Goal: Information Seeking & Learning: Compare options

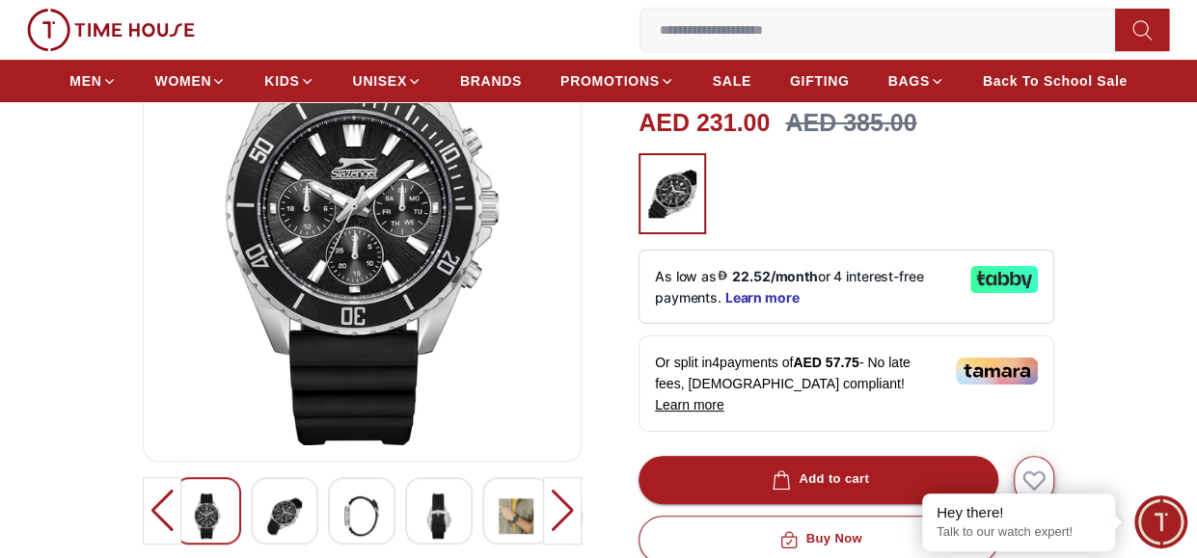
scroll to position [193, 0]
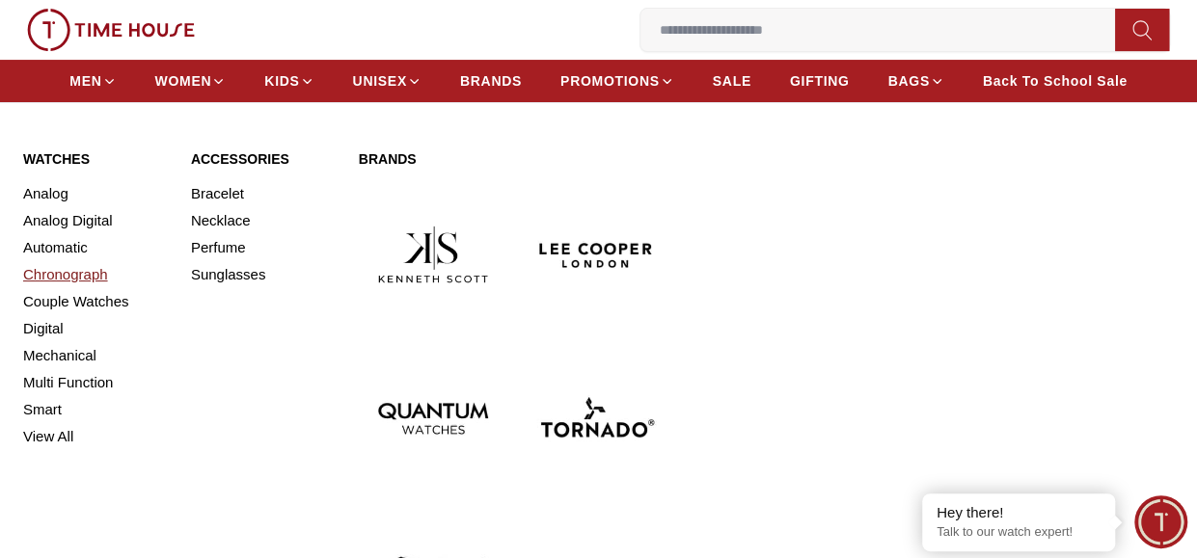
click at [80, 271] on link "Chronograph" at bounding box center [95, 274] width 145 height 27
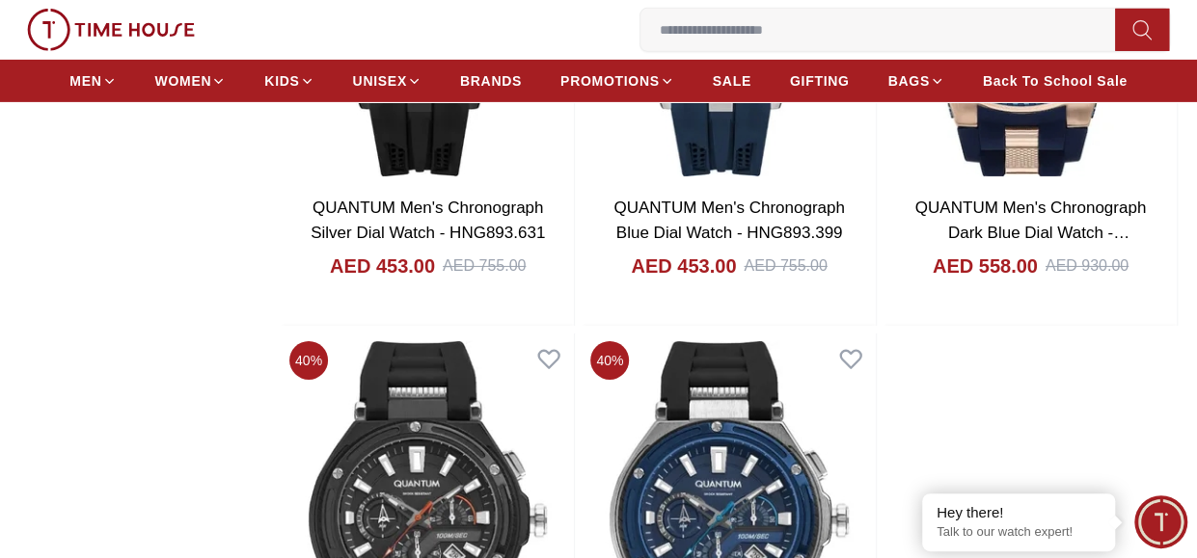
scroll to position [3376, 0]
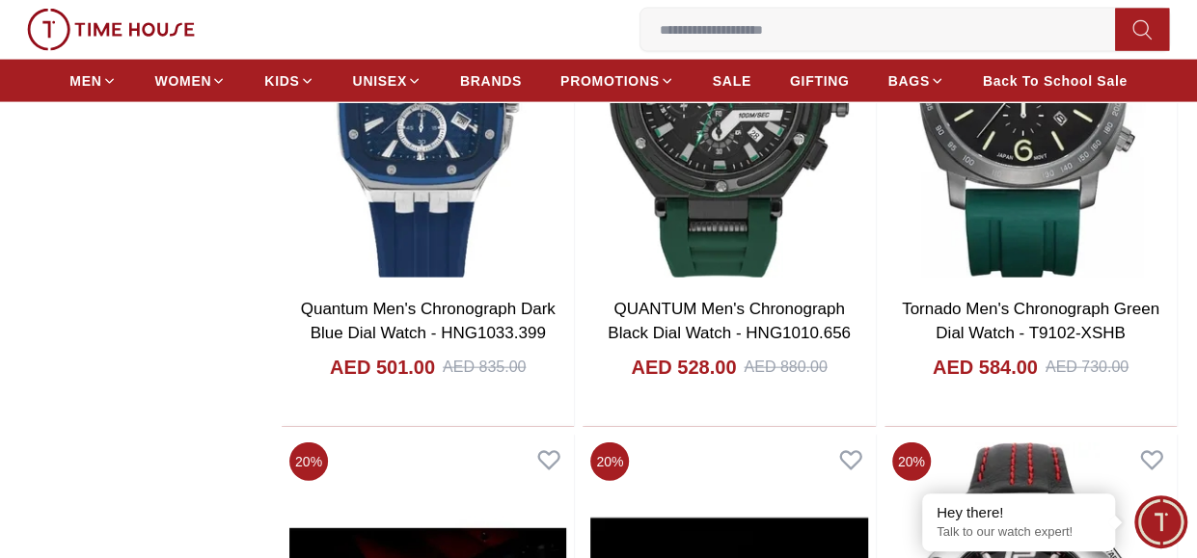
scroll to position [5594, 0]
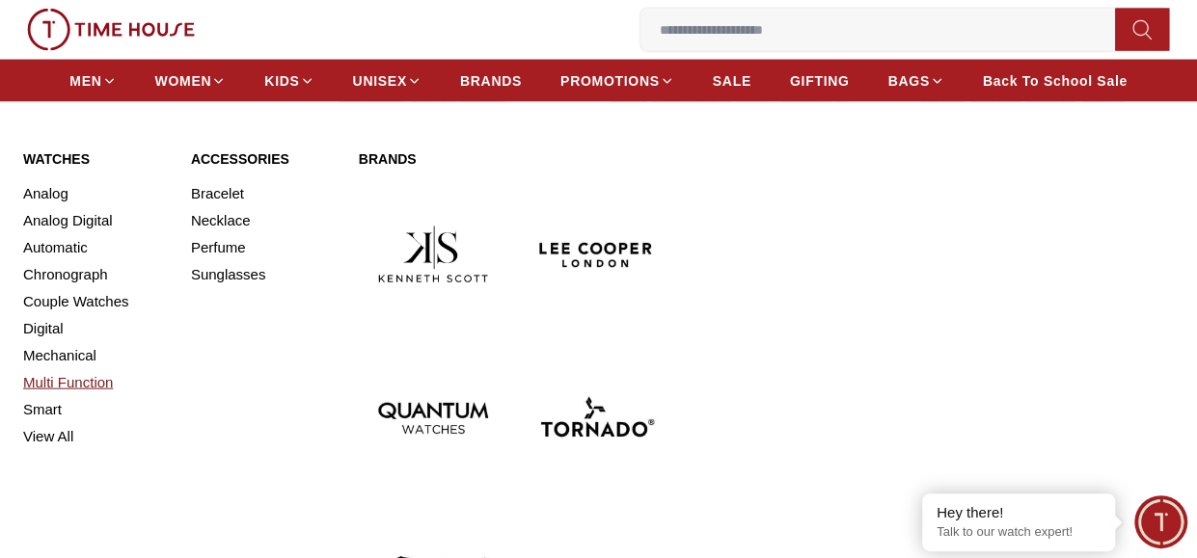
click at [41, 385] on link "Multi Function" at bounding box center [95, 382] width 145 height 27
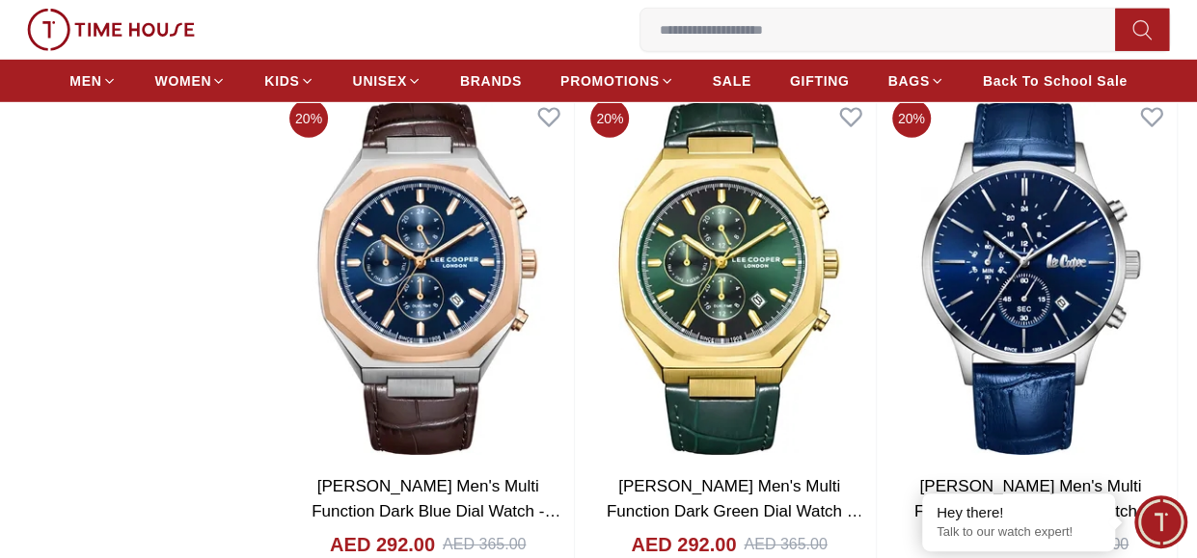
scroll to position [3279, 0]
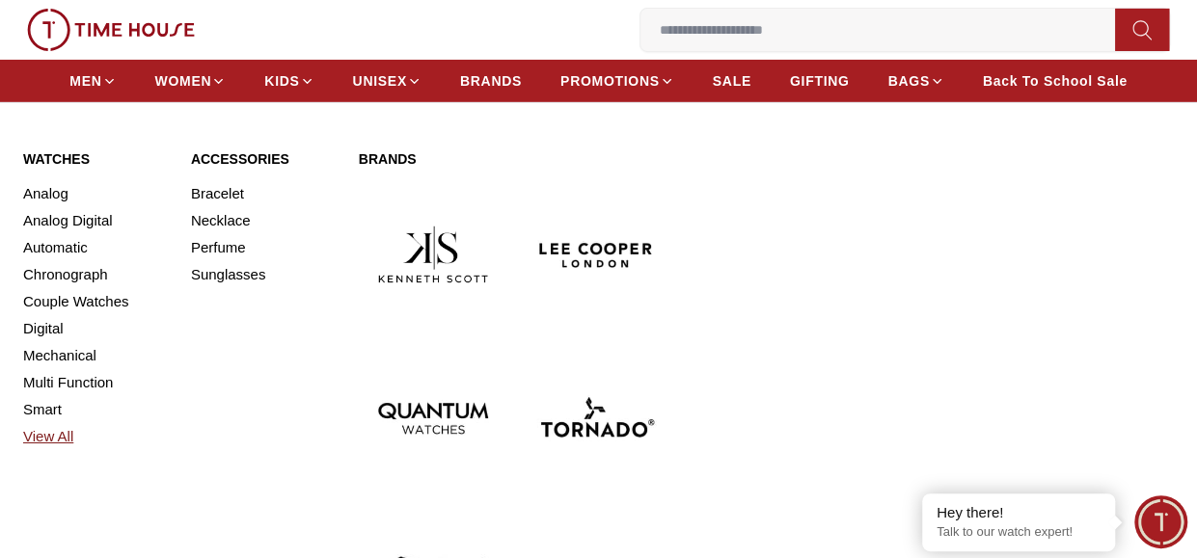
click at [52, 434] on link "View All" at bounding box center [95, 436] width 145 height 27
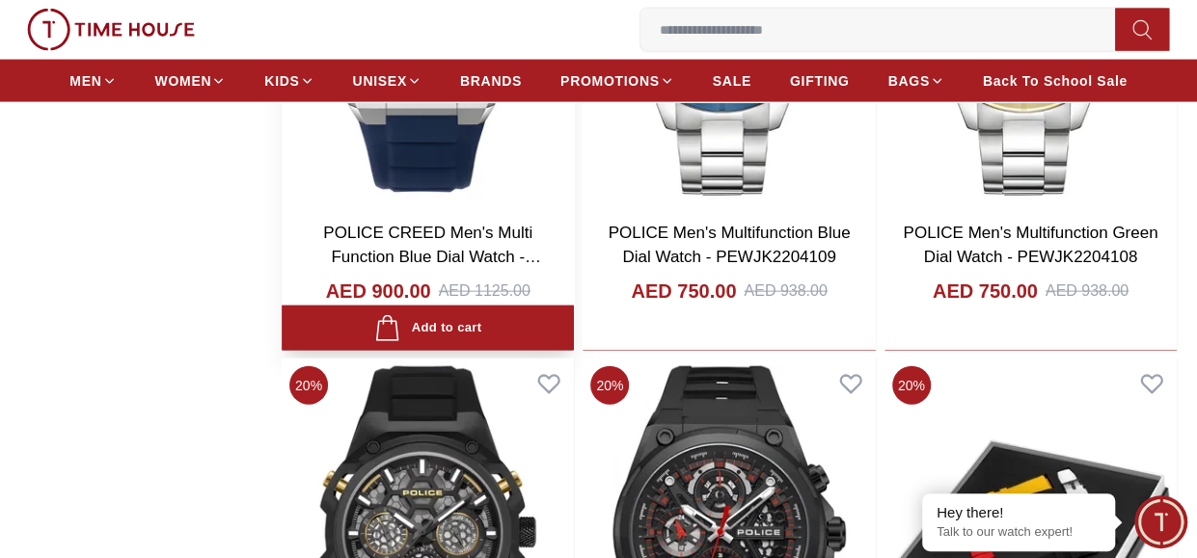
scroll to position [2218, 0]
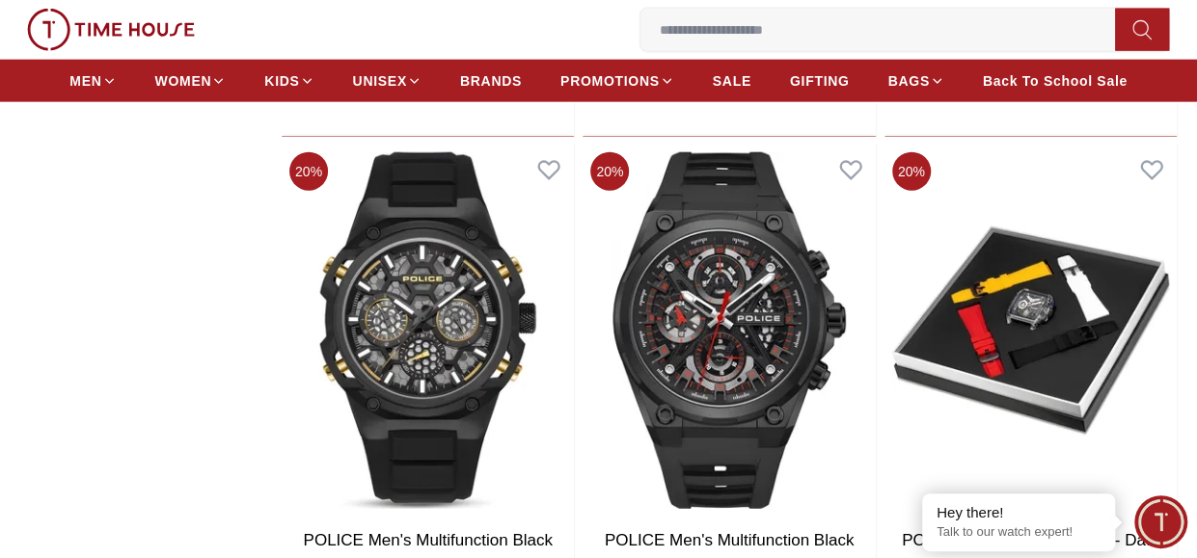
click at [699, 32] on input at bounding box center [885, 30] width 490 height 39
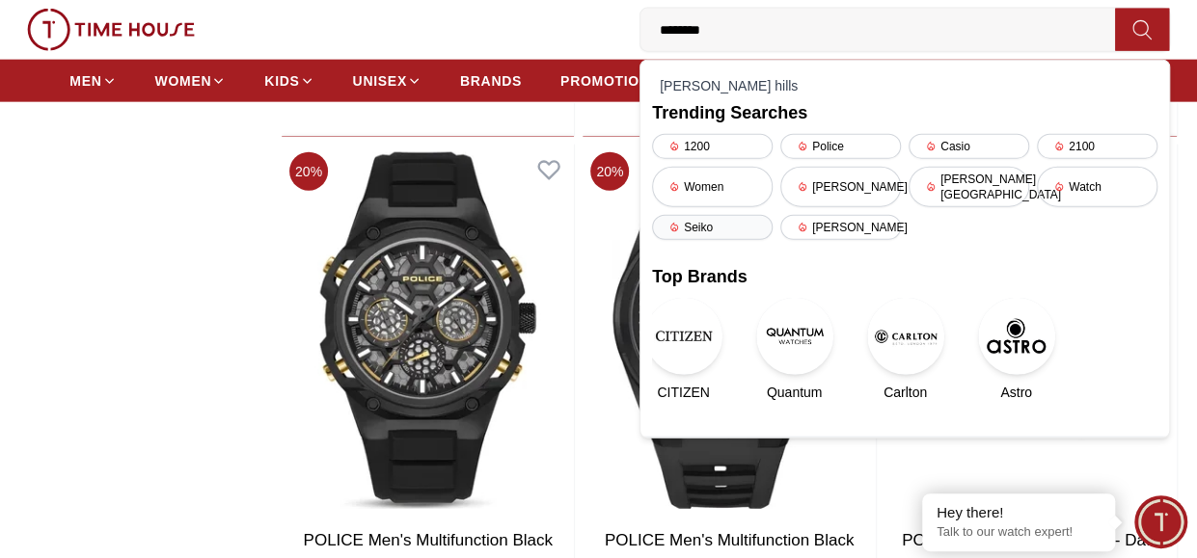
type input "********"
click at [708, 215] on div "Seiko" at bounding box center [712, 227] width 121 height 25
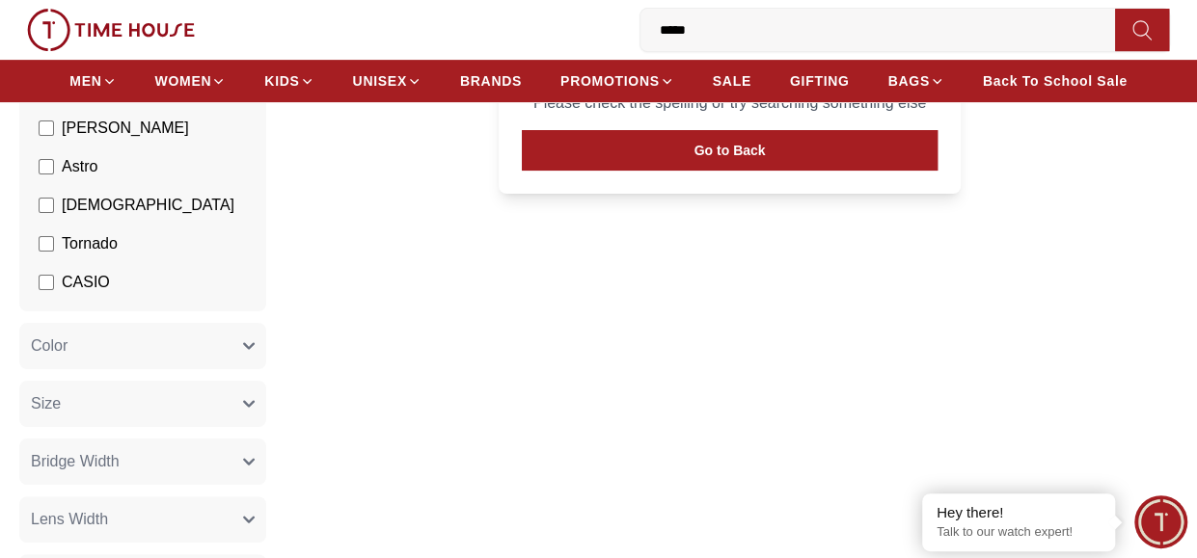
scroll to position [96, 0]
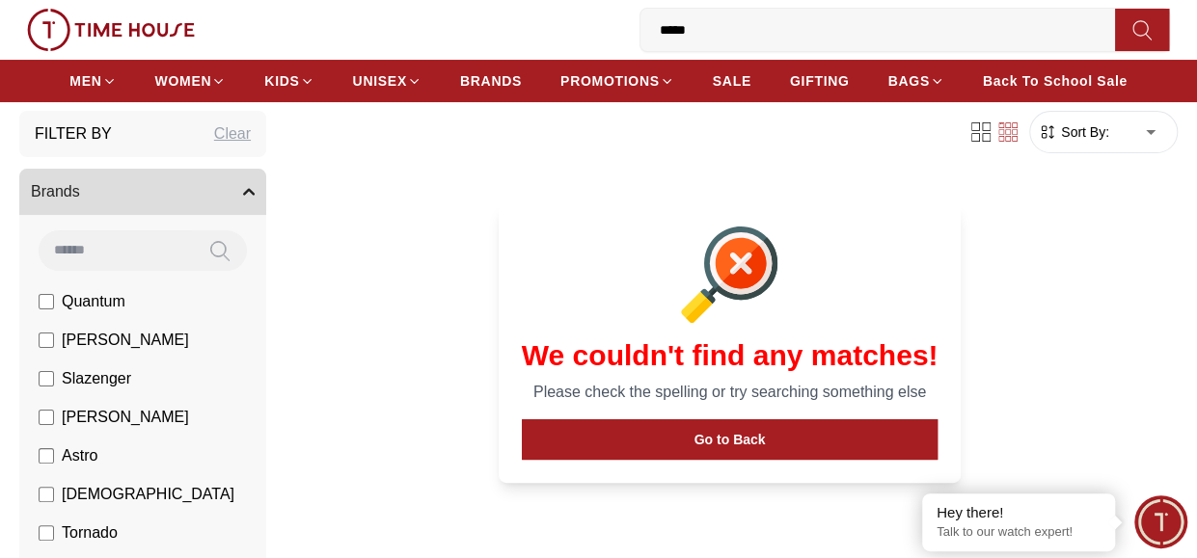
click at [710, 28] on input "*****" at bounding box center [885, 30] width 490 height 39
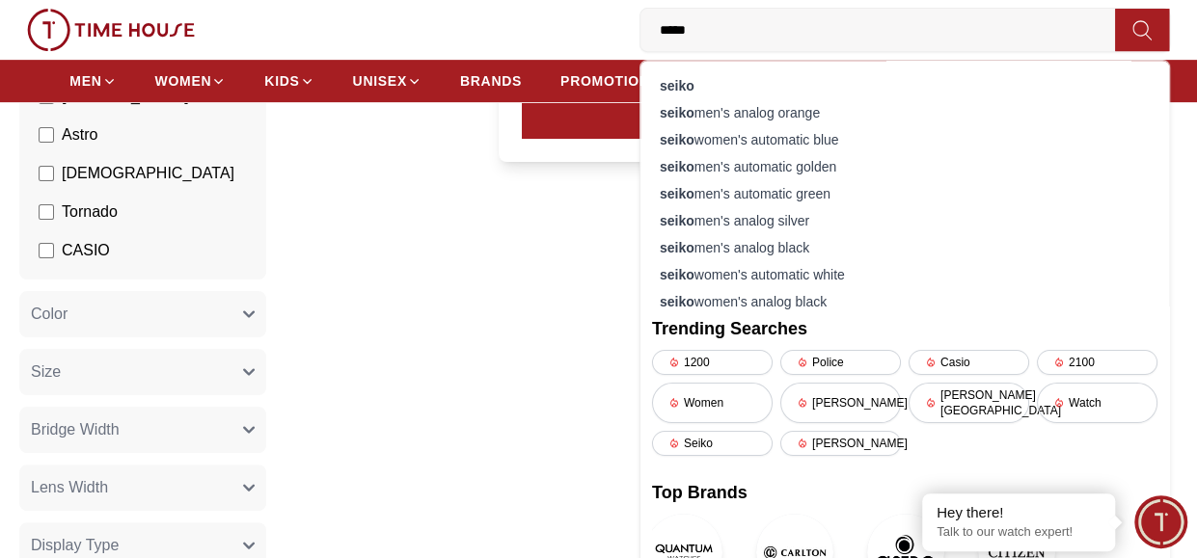
scroll to position [386, 0]
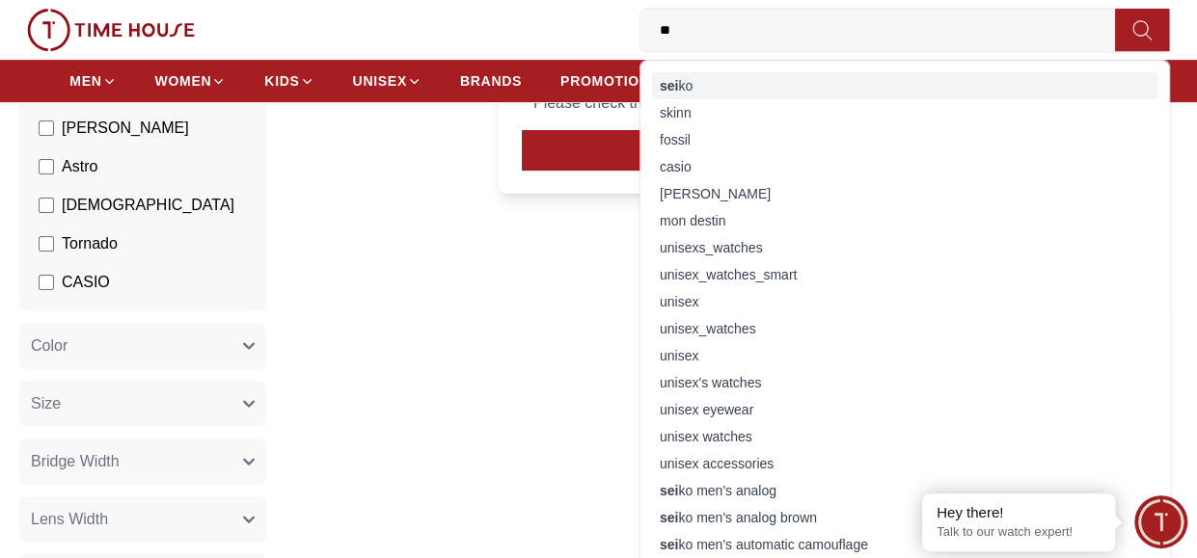
type input "*"
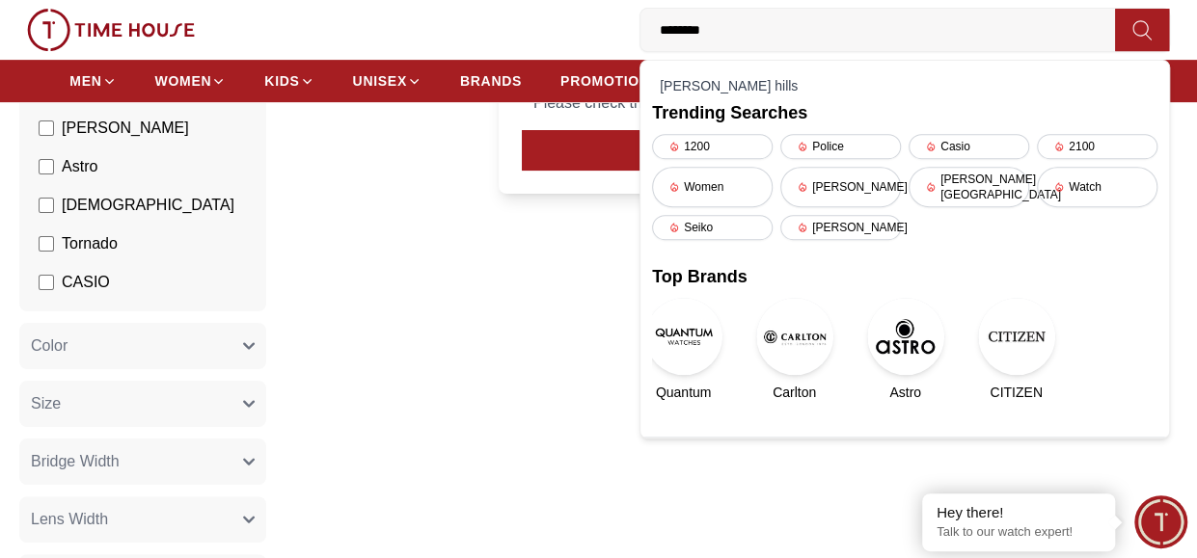
type input "********"
click at [1011, 320] on img at bounding box center [1016, 336] width 77 height 77
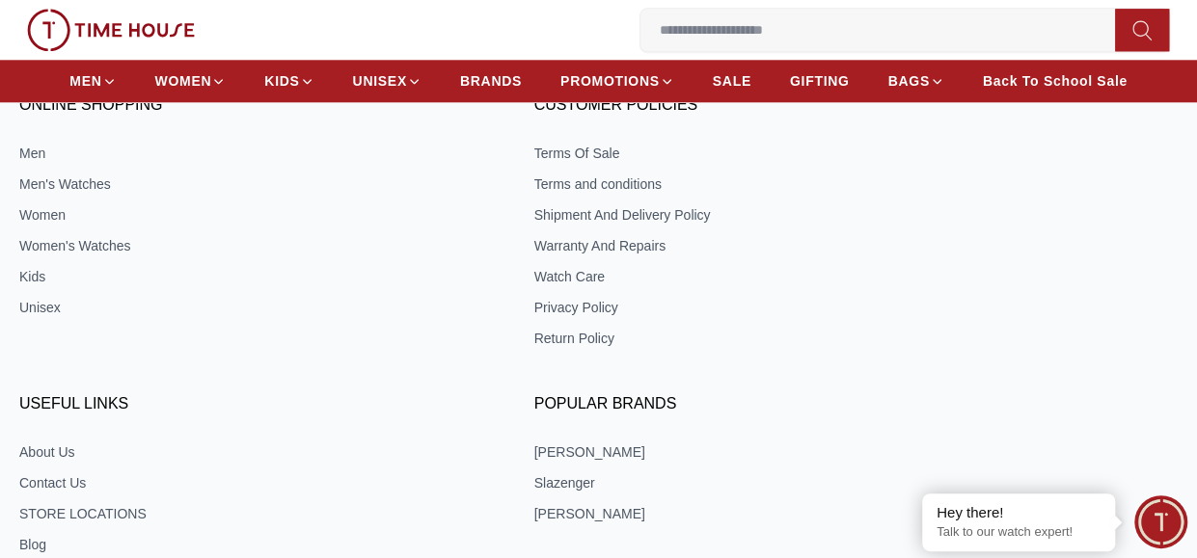
scroll to position [4533, 0]
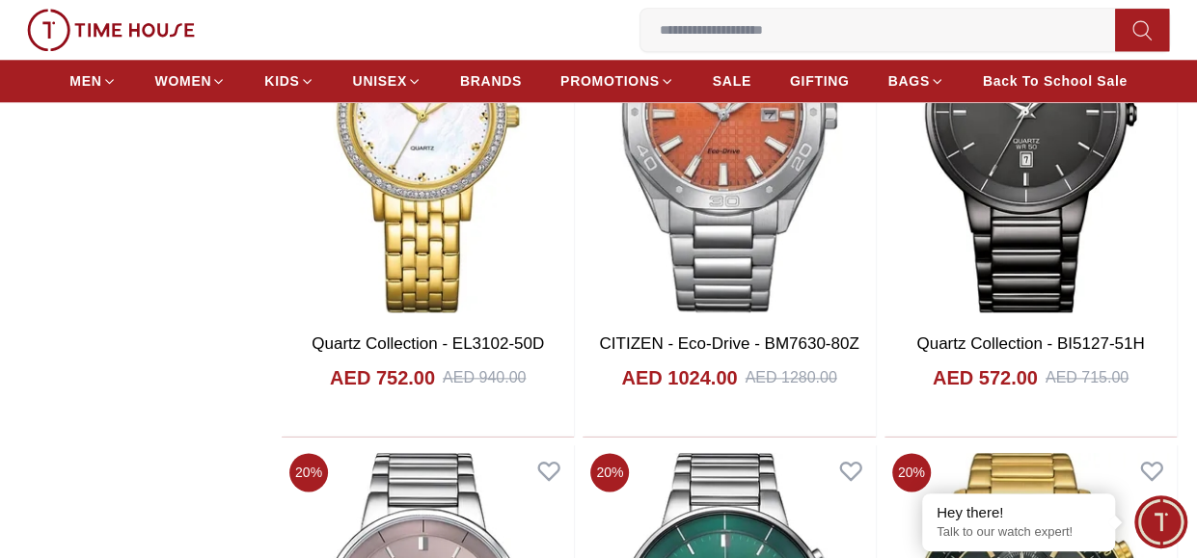
scroll to position [8137, 0]
